Goal: Transaction & Acquisition: Purchase product/service

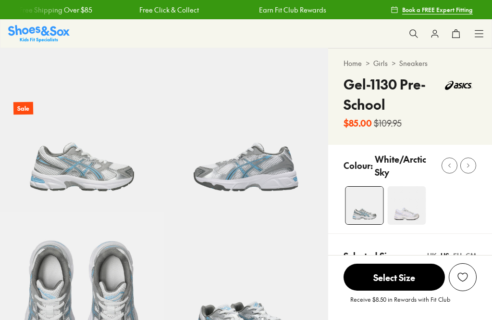
select select "*"
click at [407, 211] on img at bounding box center [405, 205] width 38 height 38
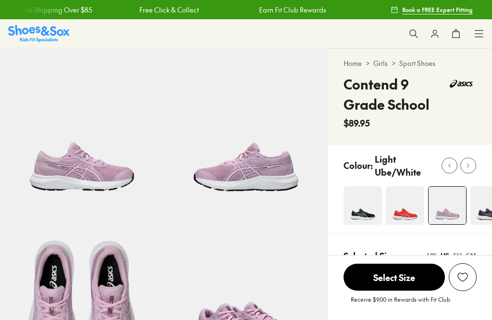
scroll to position [74, 0]
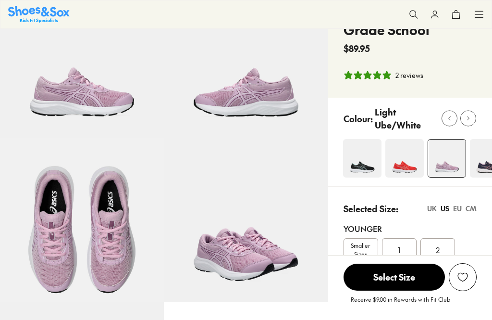
select select "*"
click at [470, 119] on icon at bounding box center [468, 118] width 7 height 7
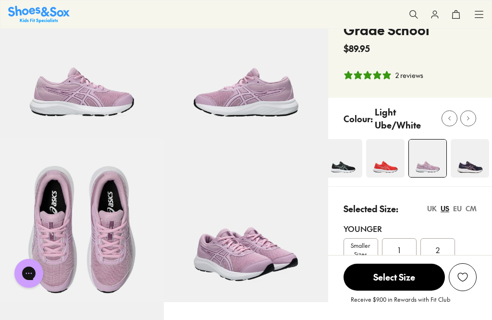
click at [475, 117] on button at bounding box center [468, 119] width 16 height 16
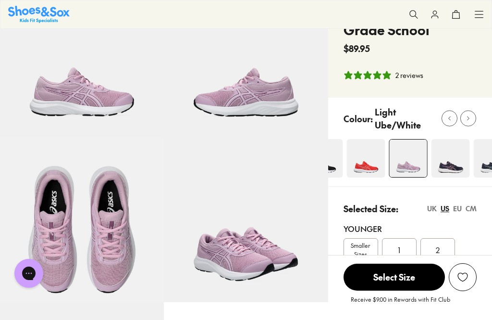
click at [475, 118] on button at bounding box center [468, 119] width 16 height 16
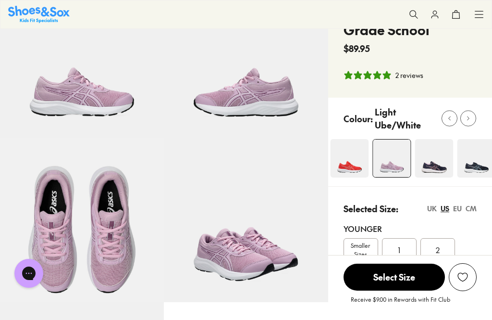
click at [475, 118] on button at bounding box center [468, 119] width 16 height 16
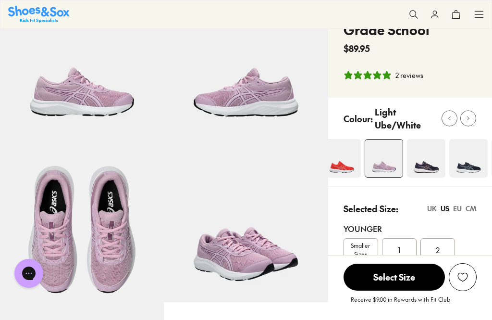
click at [477, 119] on div at bounding box center [463, 119] width 43 height 16
click at [475, 120] on button at bounding box center [468, 119] width 16 height 16
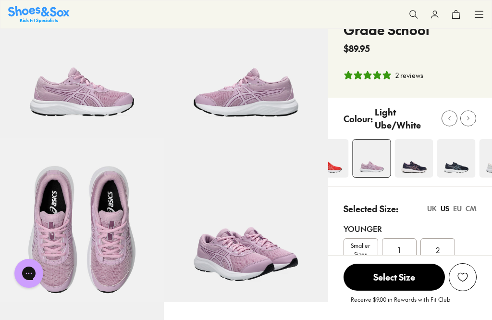
click at [476, 121] on div at bounding box center [463, 119] width 43 height 16
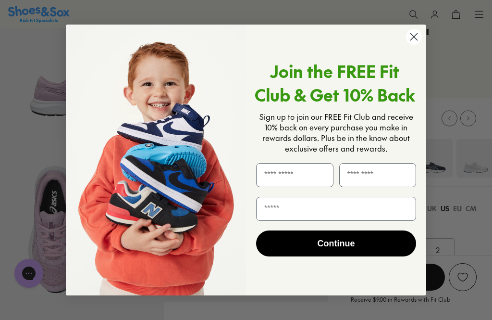
click at [444, 166] on div "Close dialog Join the FREE Fit Club & Get 10% Back Sign up to join our FREE Fit…" at bounding box center [246, 160] width 492 height 320
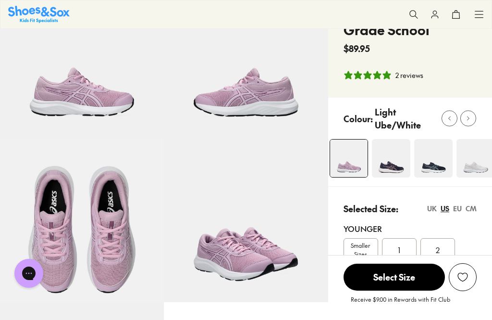
click at [475, 162] on img at bounding box center [476, 158] width 38 height 38
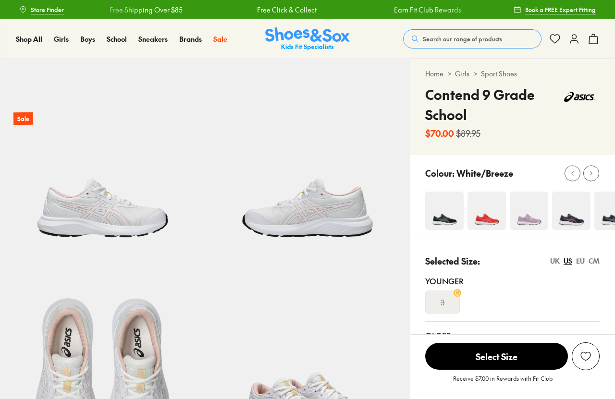
select select "*"
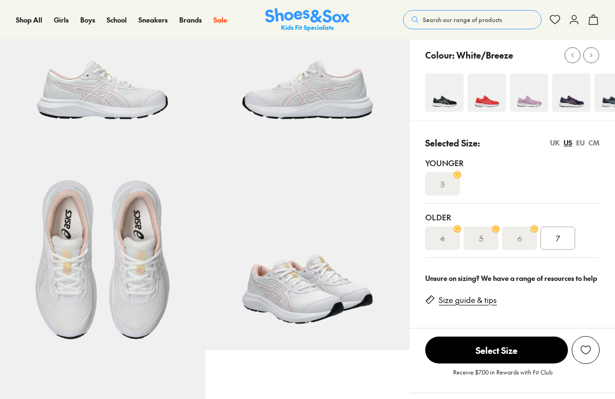
click at [484, 247] on div "5" at bounding box center [481, 238] width 35 height 23
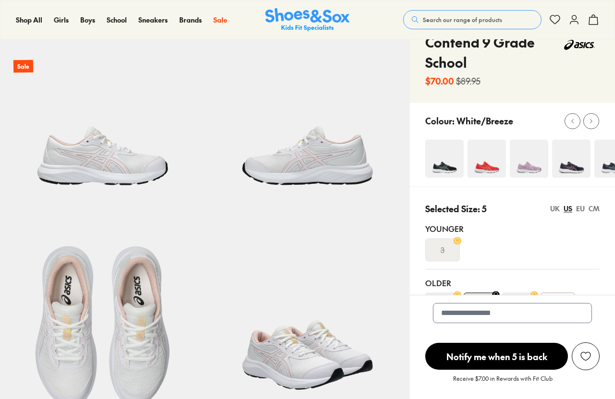
scroll to position [71, 0]
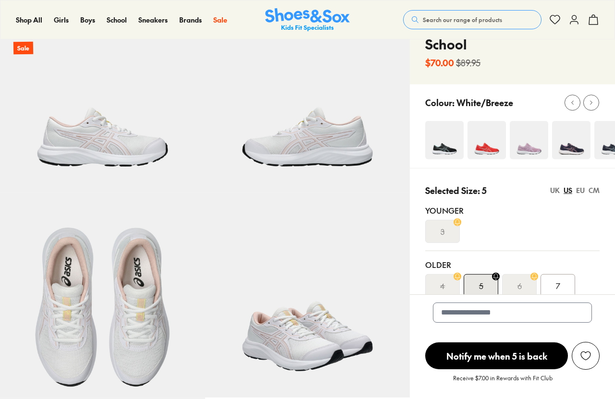
click at [490, 286] on div "5" at bounding box center [481, 285] width 35 height 23
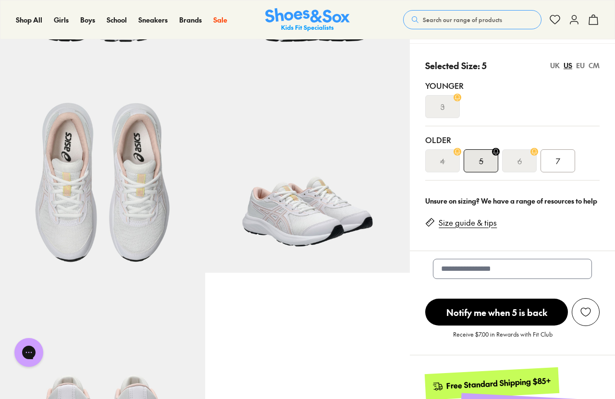
scroll to position [195, 0]
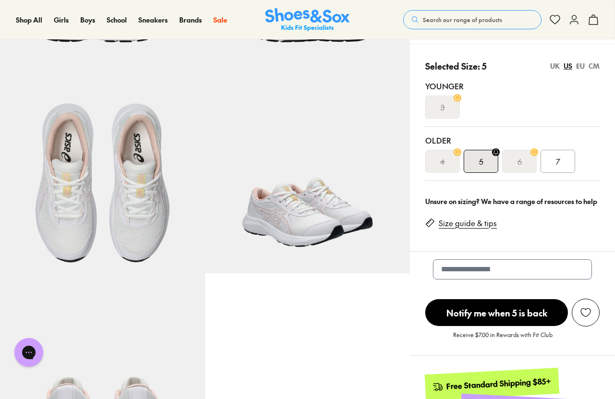
click at [492, 164] on div "5" at bounding box center [481, 161] width 35 height 23
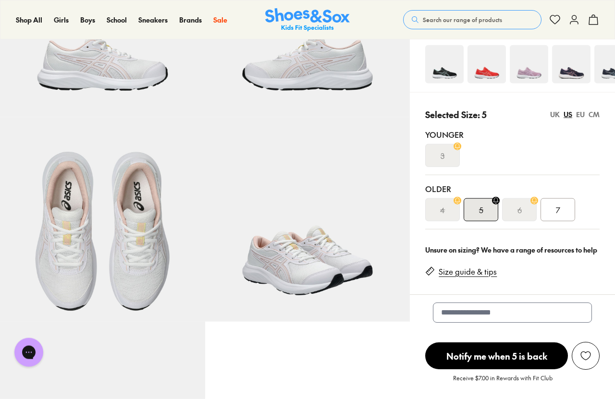
scroll to position [147, 0]
click at [564, 210] on div "7" at bounding box center [558, 209] width 35 height 23
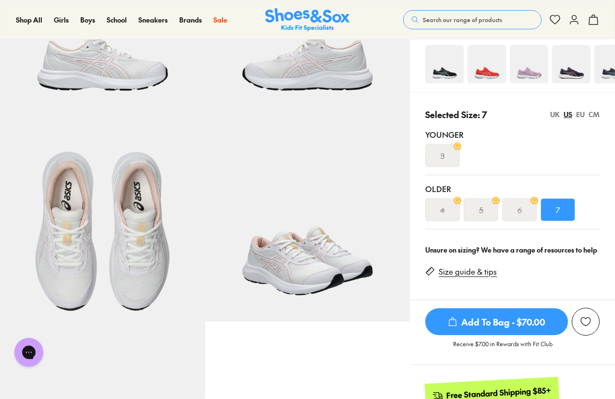
click at [487, 204] on div "5" at bounding box center [481, 209] width 35 height 23
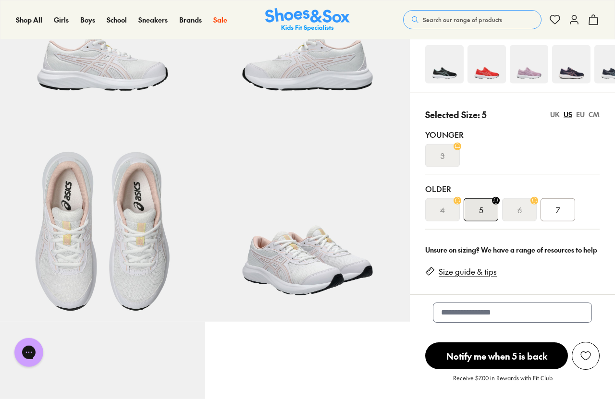
scroll to position [152, 0]
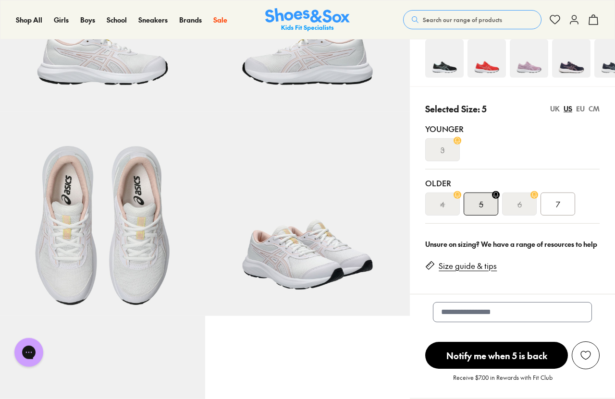
click at [529, 210] on div "6" at bounding box center [519, 204] width 35 height 23
click at [575, 197] on div "7" at bounding box center [558, 204] width 35 height 23
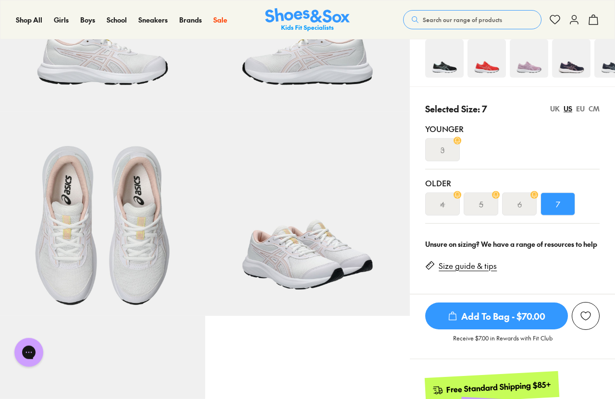
scroll to position [24, 0]
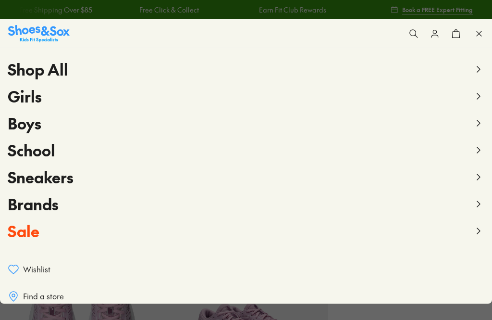
click at [23, 101] on span "Girls" at bounding box center [25, 96] width 34 height 22
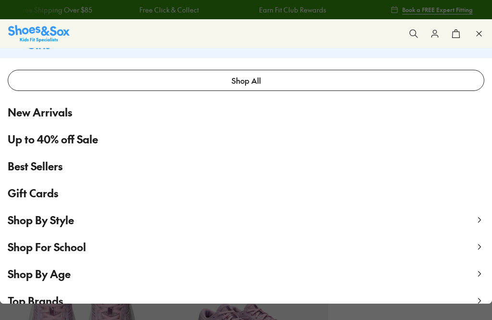
scroll to position [85, 0]
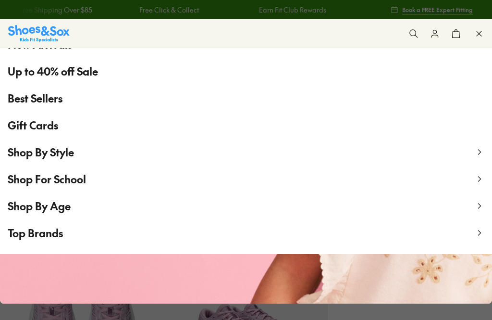
select select "*"
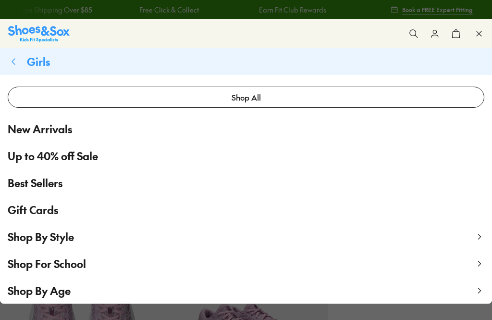
scroll to position [0, 0]
click at [21, 64] on button "Girls" at bounding box center [246, 61] width 492 height 27
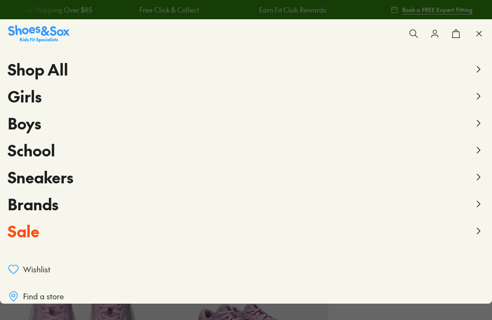
click at [29, 34] on img at bounding box center [39, 33] width 62 height 17
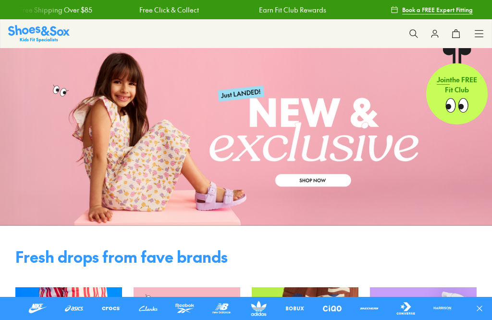
click at [482, 29] on icon at bounding box center [479, 34] width 10 height 10
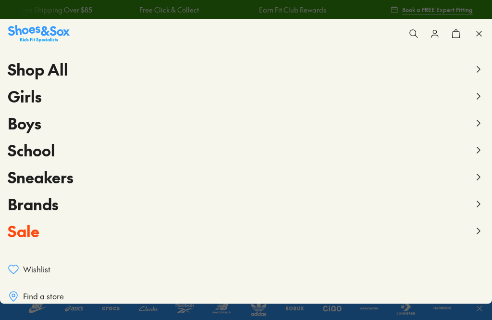
click at [483, 90] on button "Girls" at bounding box center [246, 96] width 477 height 27
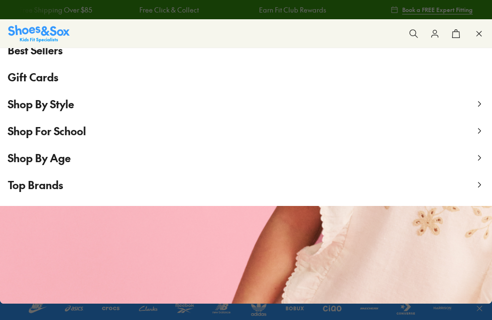
click at [24, 102] on span "Shop By Style" at bounding box center [41, 104] width 66 height 14
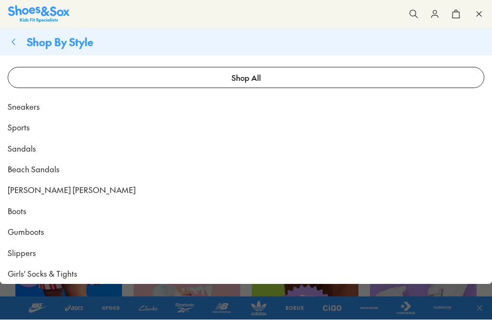
scroll to position [28, 0]
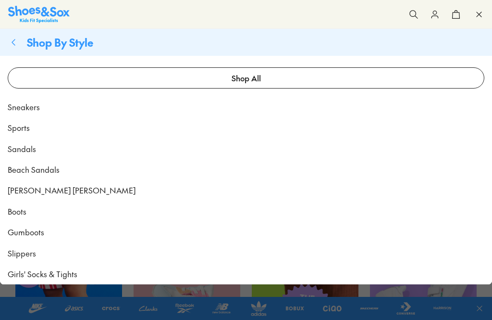
click at [18, 124] on span "Sports" at bounding box center [19, 128] width 22 height 12
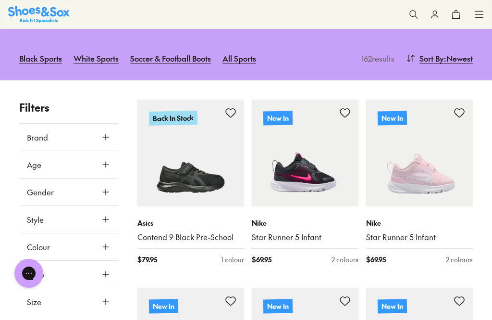
scroll to position [143, 0]
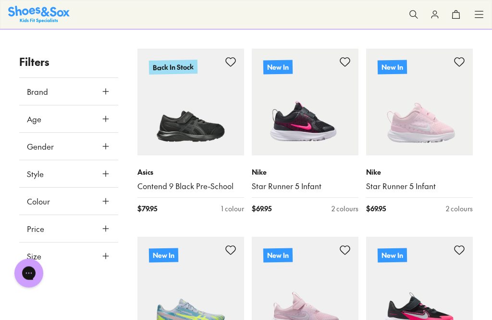
click at [106, 259] on icon at bounding box center [106, 256] width 10 height 10
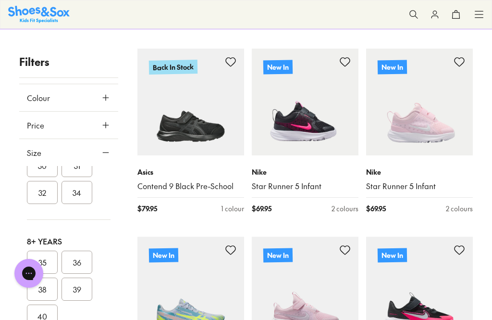
scroll to position [350, 0]
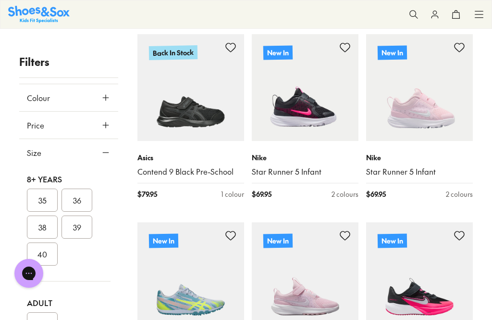
click at [42, 195] on button "35" at bounding box center [42, 199] width 31 height 23
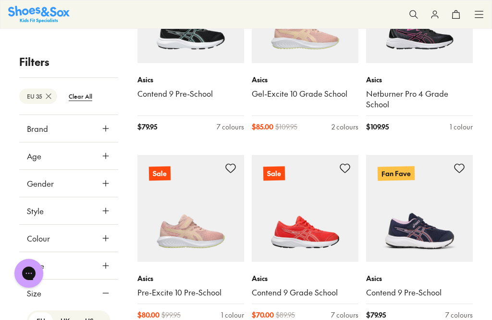
scroll to position [1593, 0]
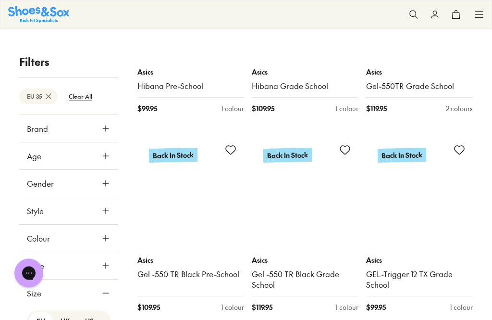
scroll to position [3449, 0]
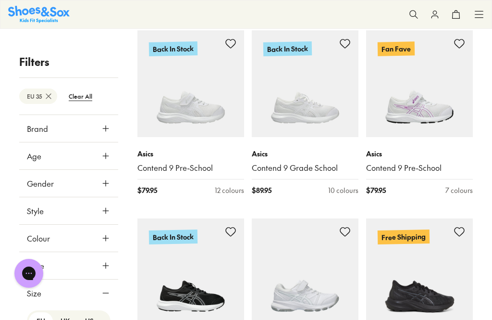
scroll to position [2816, 0]
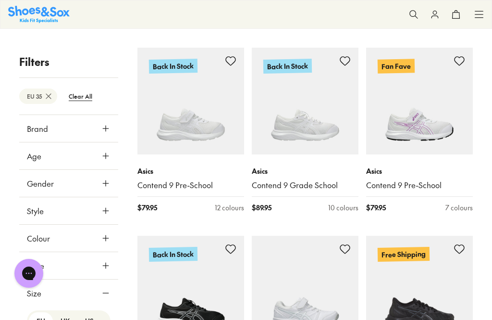
click at [325, 180] on link "Contend 9 Grade School" at bounding box center [305, 185] width 107 height 11
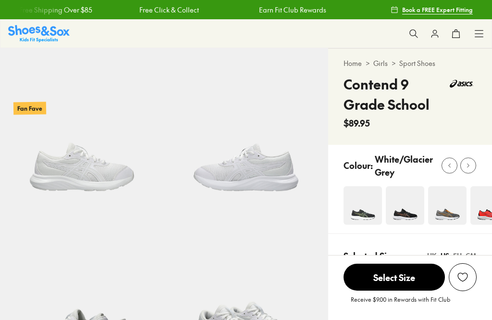
scroll to position [198, 0]
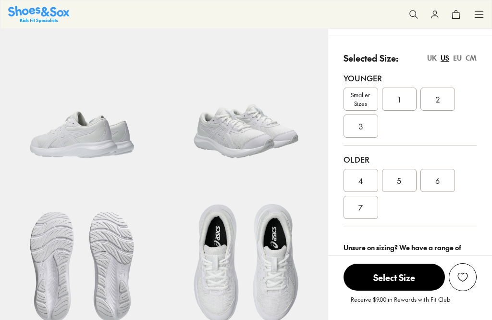
select select "*"
click at [401, 182] on span "5" at bounding box center [399, 180] width 4 height 12
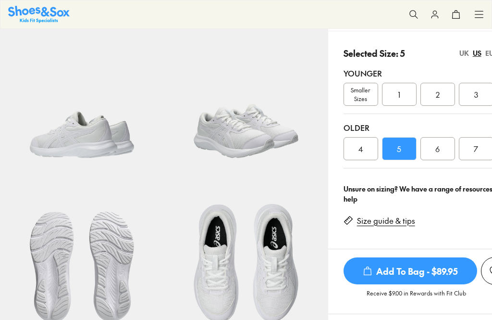
scroll to position [198, 0]
click at [400, 173] on div "Selected Size: 5 UK US EU CM Younger Smaller Sizes 1 2 3 Older 4 5 6 7" at bounding box center [426, 103] width 196 height 145
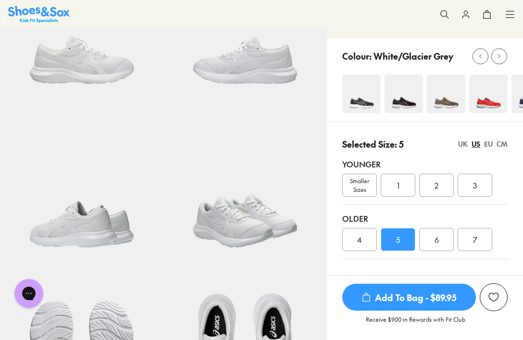
scroll to position [105, 0]
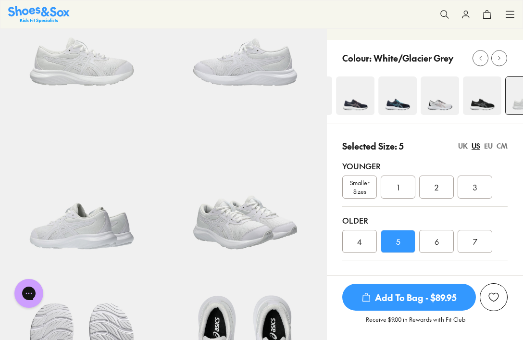
click at [449, 100] on img at bounding box center [439, 95] width 38 height 38
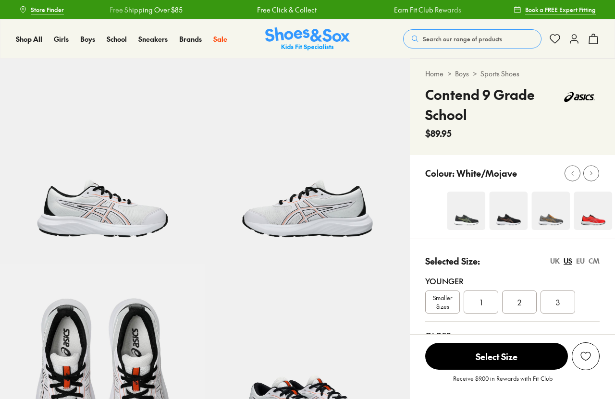
select select "*"
click at [515, 201] on img at bounding box center [510, 211] width 38 height 38
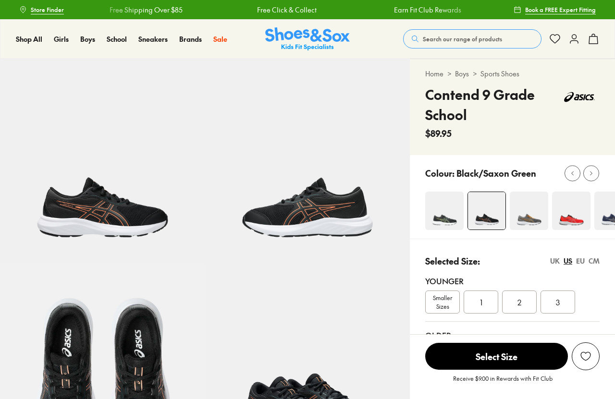
scroll to position [124, 0]
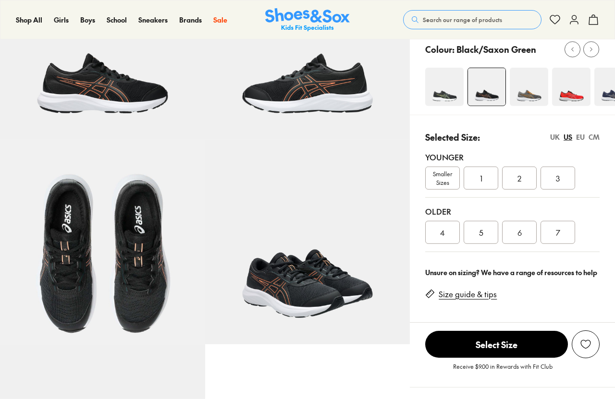
select select "*"
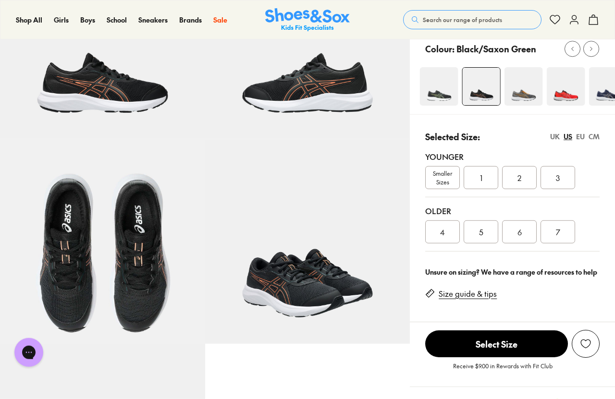
scroll to position [0, 0]
click at [602, 84] on img at bounding box center [596, 86] width 38 height 38
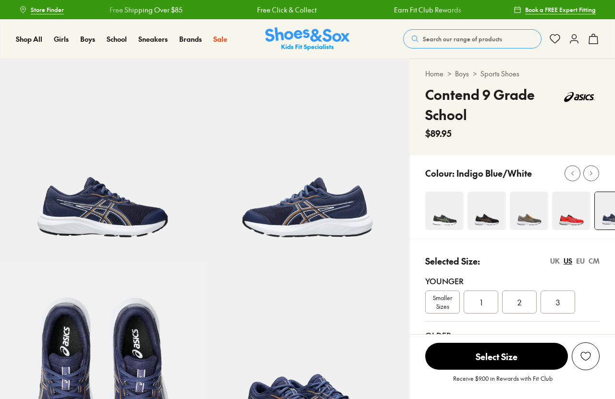
scroll to position [97, 0]
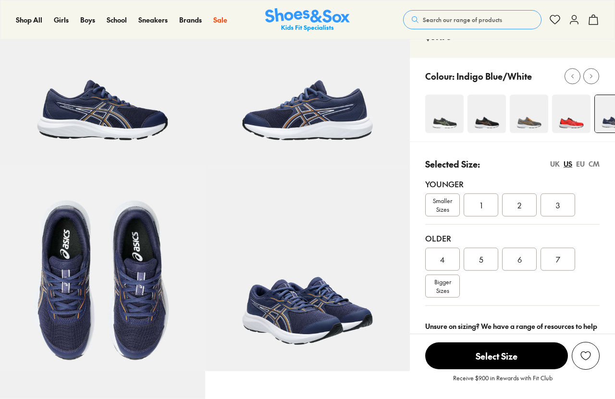
select select "*"
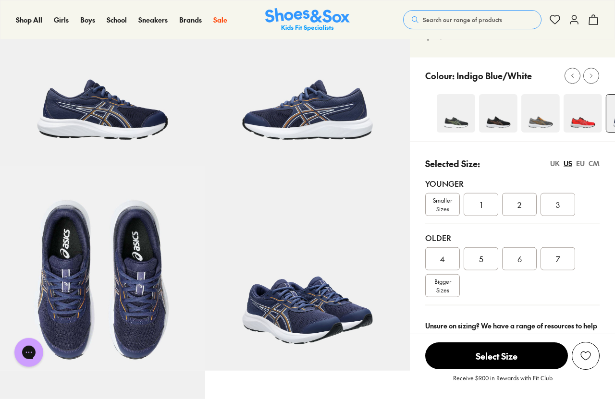
scroll to position [0, 0]
click at [541, 119] on img at bounding box center [536, 113] width 38 height 38
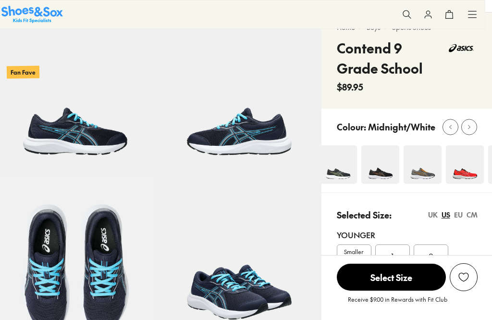
select select "*"
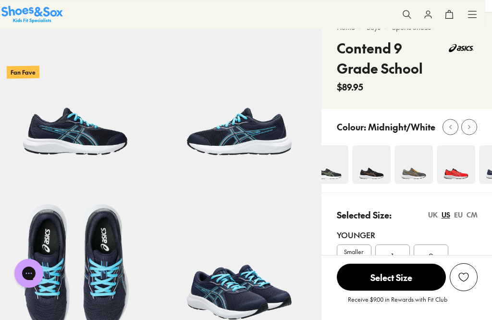
click at [266, 293] on img at bounding box center [239, 258] width 164 height 164
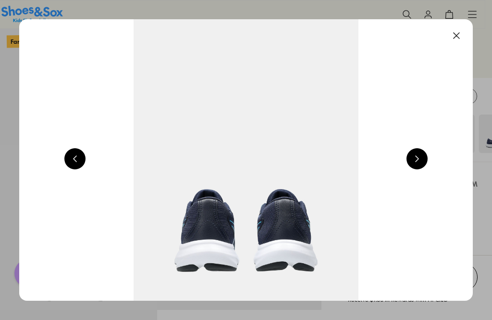
scroll to position [0, 1815]
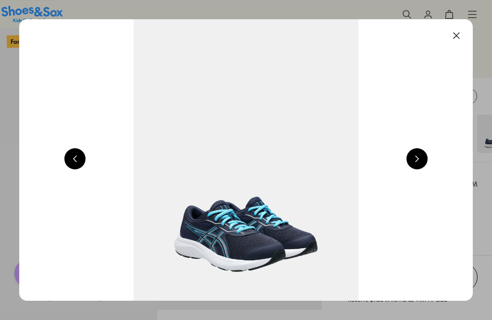
click at [419, 161] on button at bounding box center [417, 158] width 21 height 21
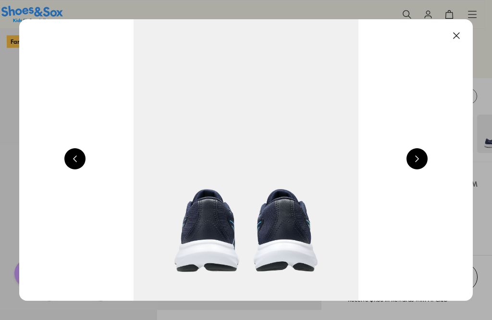
click at [418, 162] on button at bounding box center [417, 158] width 21 height 21
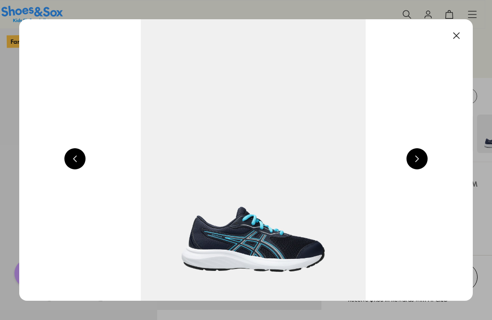
scroll to position [0, 2722]
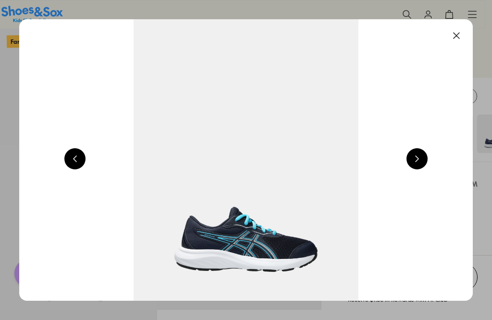
click at [419, 163] on button at bounding box center [417, 158] width 21 height 21
click at [418, 159] on button at bounding box center [417, 158] width 21 height 21
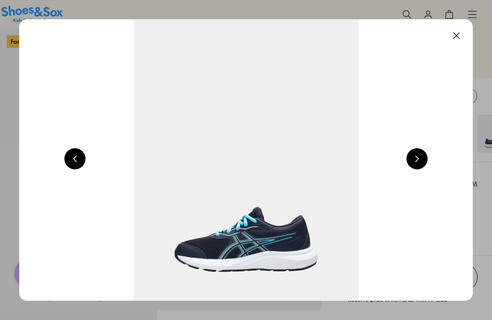
click at [415, 164] on button at bounding box center [417, 158] width 21 height 21
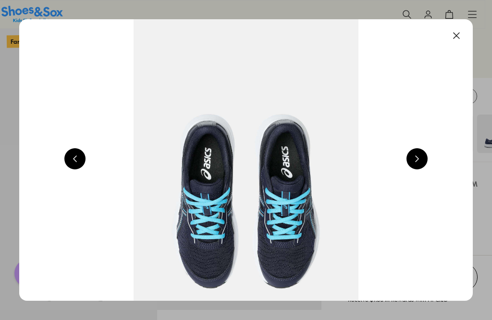
click at [422, 159] on button at bounding box center [417, 158] width 21 height 21
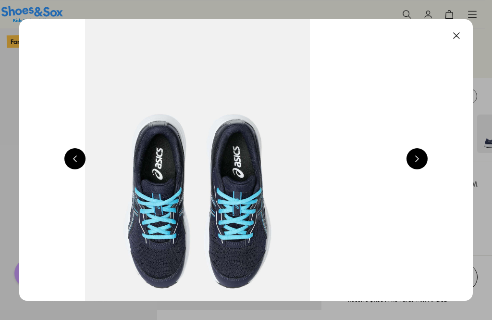
scroll to position [0, 1815]
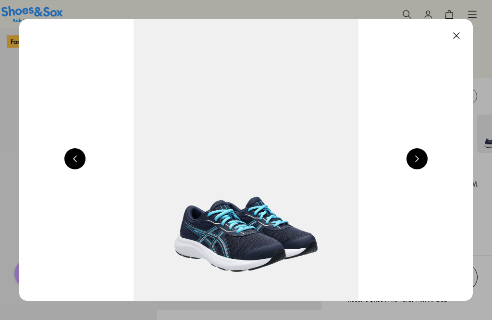
click at [459, 39] on button at bounding box center [456, 35] width 21 height 21
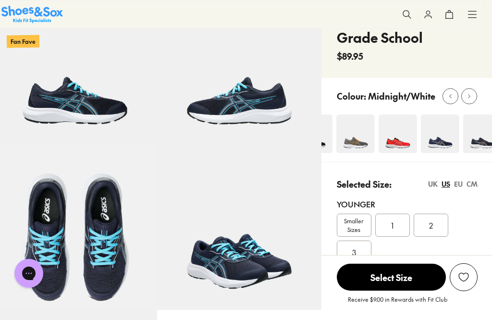
scroll to position [199, 7]
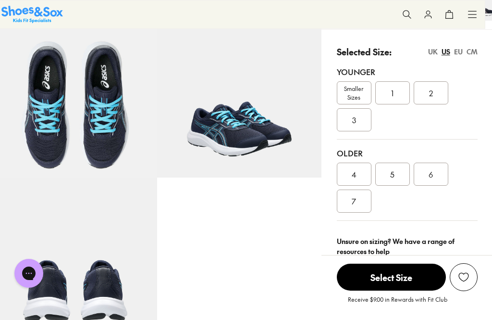
click at [473, 52] on div "CM" at bounding box center [472, 52] width 11 height 10
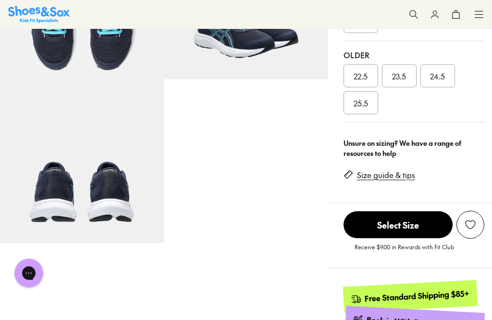
scroll to position [277, 0]
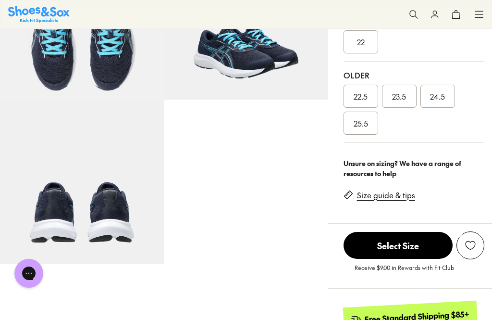
click at [401, 101] on span "23.5" at bounding box center [399, 96] width 14 height 12
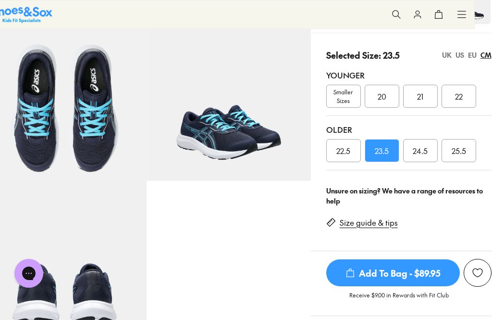
scroll to position [205, 17]
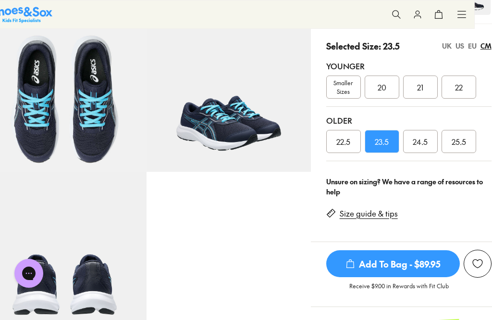
click at [431, 265] on span "Add To Bag - $89.95" at bounding box center [393, 263] width 134 height 27
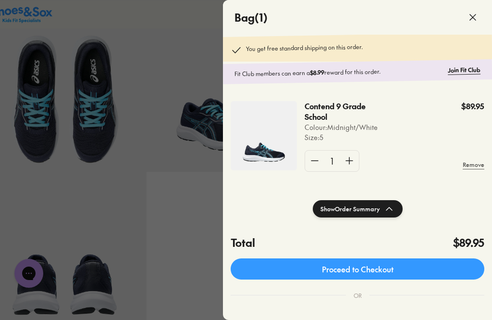
scroll to position [0, 0]
click at [28, 189] on div at bounding box center [246, 160] width 492 height 320
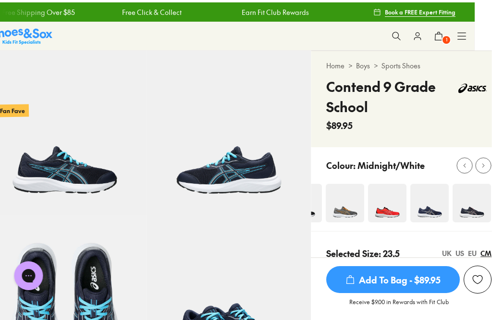
scroll to position [0, 17]
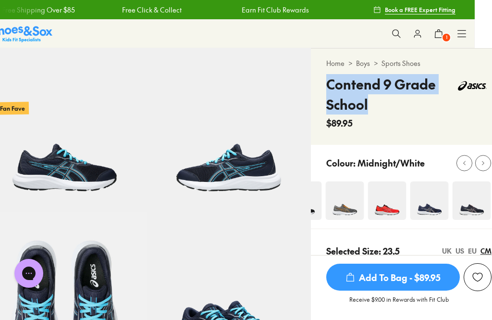
copy h4 "Contend 9 Grade School"
